Goal: Check status: Check status

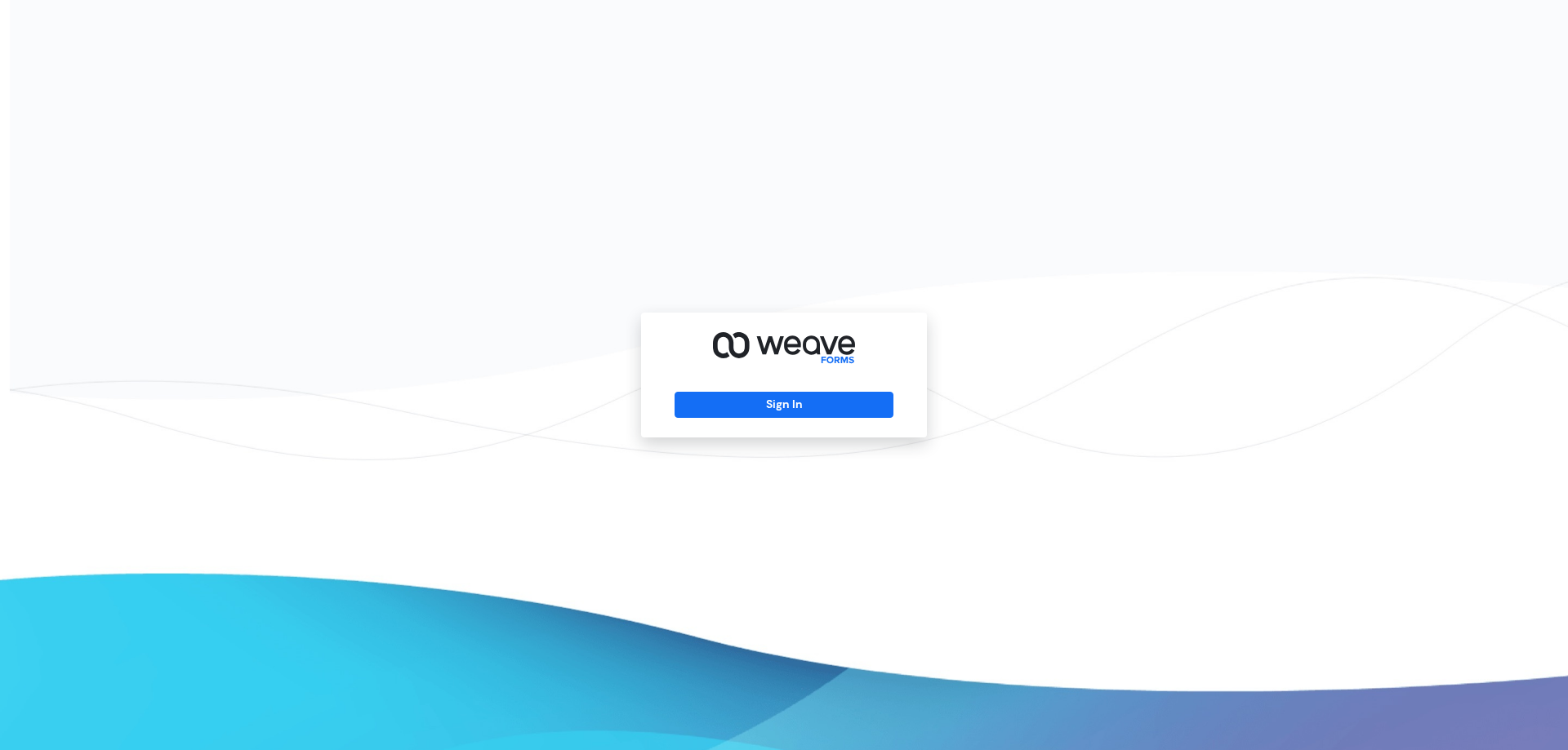
click at [824, 386] on div "Sign In" at bounding box center [784, 375] width 286 height 125
click at [826, 402] on button "Sign In" at bounding box center [783, 405] width 218 height 27
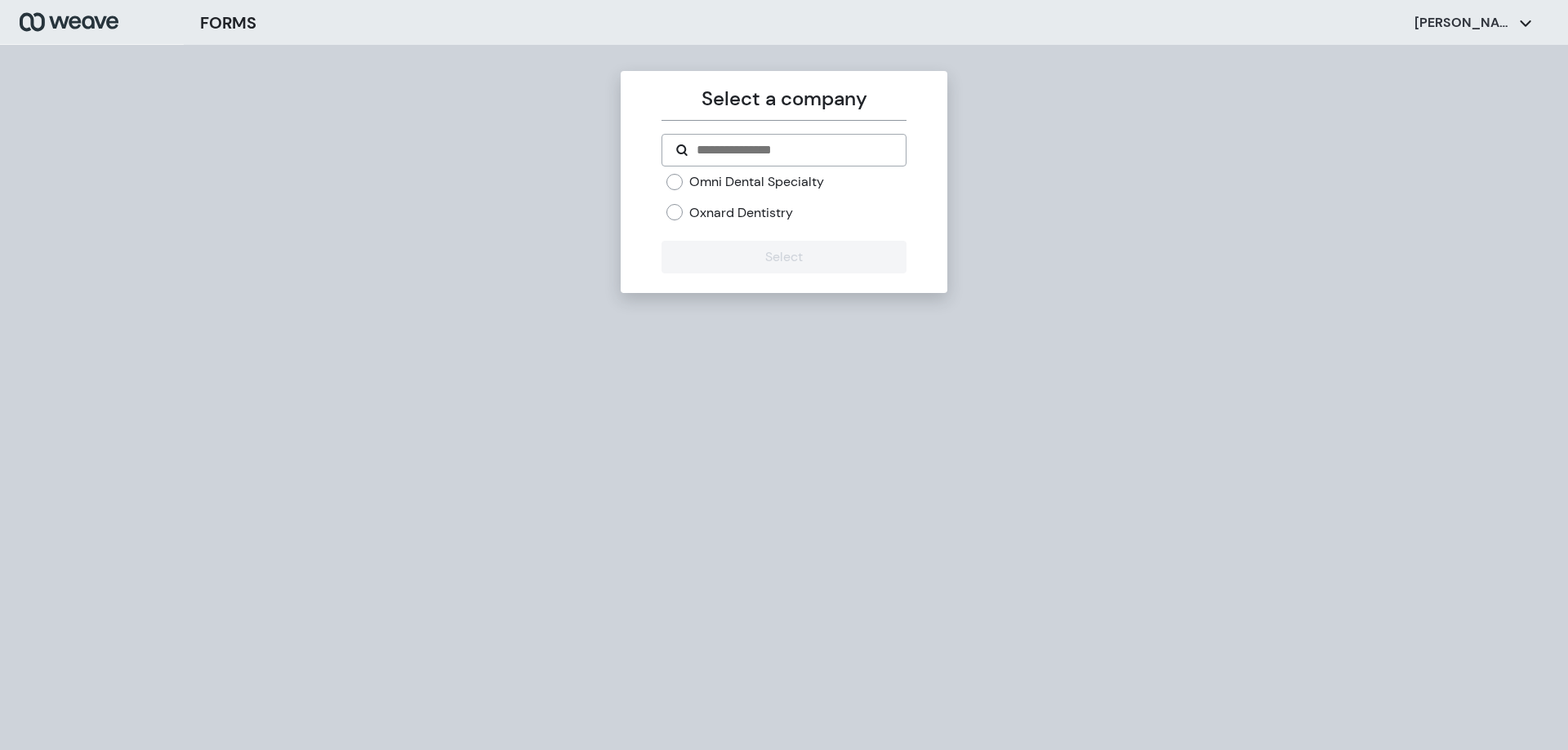
click at [766, 177] on label "Omni Dental Specialty" at bounding box center [756, 182] width 134 height 18
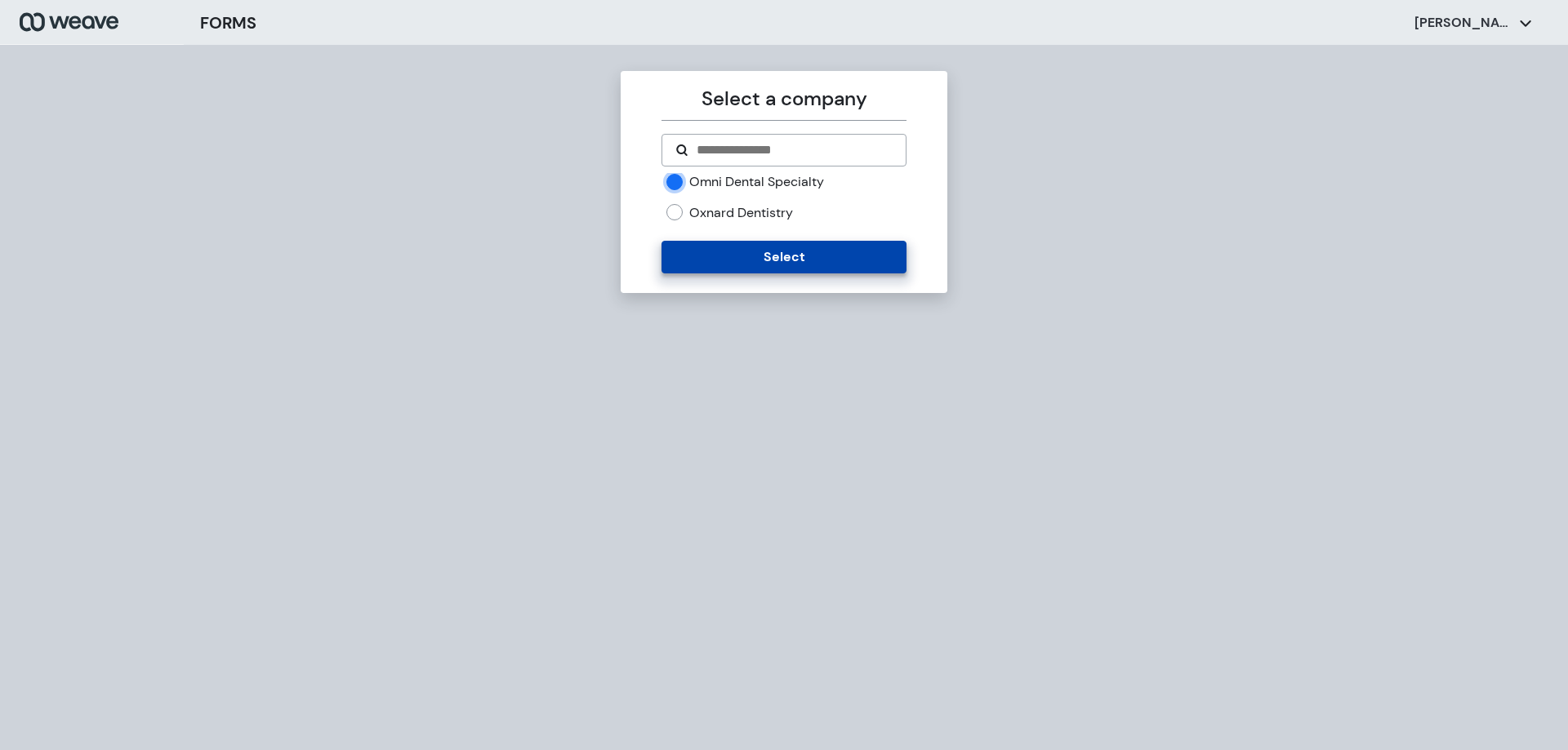
click at [789, 256] on button "Select" at bounding box center [784, 256] width 244 height 32
